Goal: Transaction & Acquisition: Purchase product/service

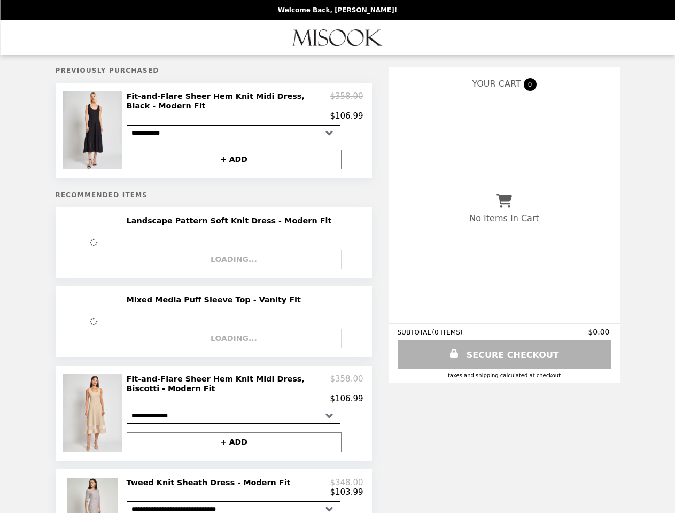
select select "**********"
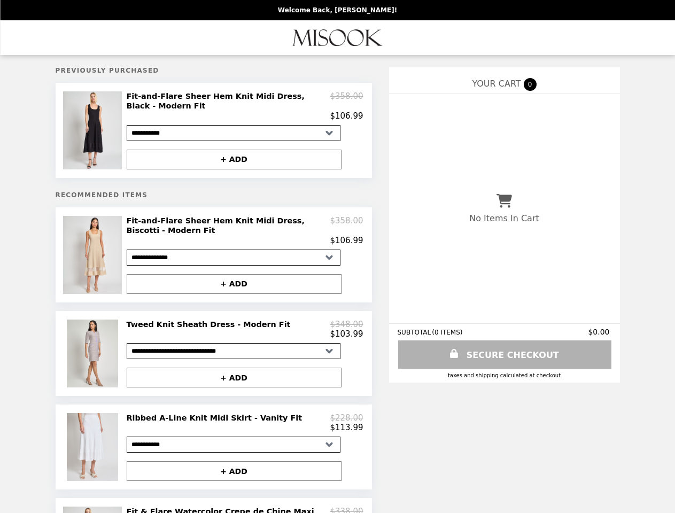
click at [94, 132] on img at bounding box center [93, 130] width 61 height 78
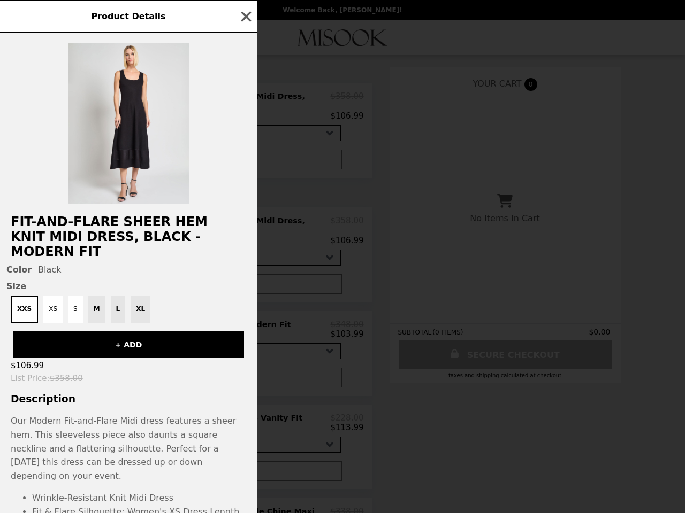
click at [245, 107] on div "Product Details Fit-and-Flare Sheer Hem Knit Midi Dress, Black - Modern Fit Col…" at bounding box center [342, 256] width 685 height 513
click at [234, 162] on div at bounding box center [128, 118] width 257 height 171
click at [94, 259] on div "Product Details Fit-and-Flare Sheer Hem Knit Midi Dress, Black - Modern Fit Col…" at bounding box center [342, 256] width 685 height 513
click at [245, 234] on h2 "Fit-and-Flare Sheer Hem Knit Midi Dress, Black - Modern Fit" at bounding box center [128, 236] width 257 height 45
click at [234, 288] on button "+ ADD" at bounding box center [234, 284] width 215 height 20
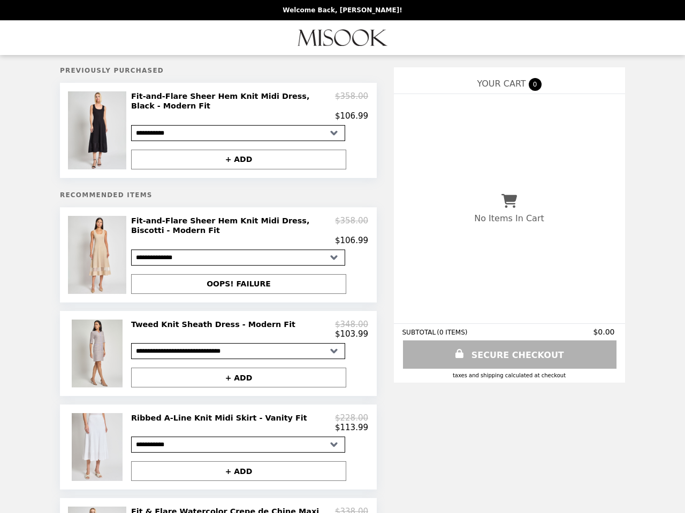
click at [94, 359] on img at bounding box center [99, 354] width 54 height 68
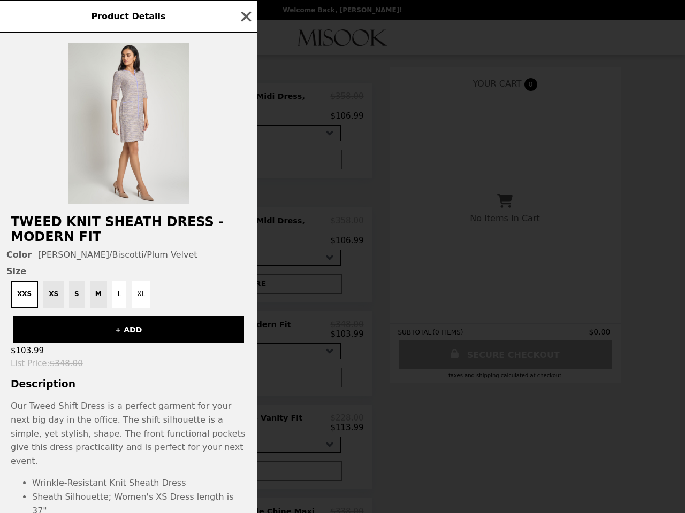
click at [245, 335] on div "Product Details Tweed Knit Sheath Dress - Modern Fit Color [PERSON_NAME]/Biscot…" at bounding box center [342, 256] width 685 height 513
click at [234, 384] on div "Tweed Knit Sheath Dress - Modern Fit Color [PERSON_NAME]/Biscotti/Plum Velvet S…" at bounding box center [128, 273] width 257 height 481
click at [94, 455] on div "Product Details Tweed Knit Sheath Dress - Modern Fit Color [PERSON_NAME]/Biscot…" at bounding box center [342, 256] width 685 height 513
